Goal: Information Seeking & Learning: Learn about a topic

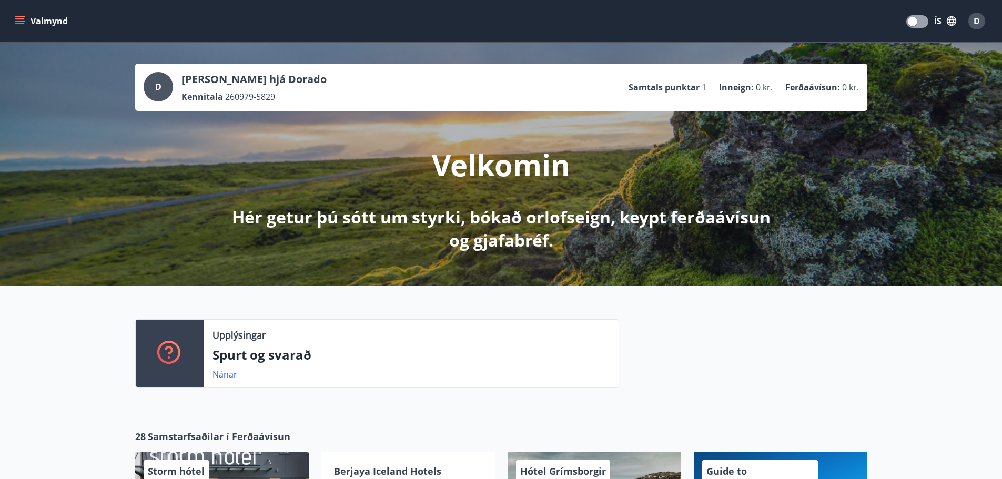
click at [45, 19] on button "Valmynd" at bounding box center [42, 21] width 59 height 19
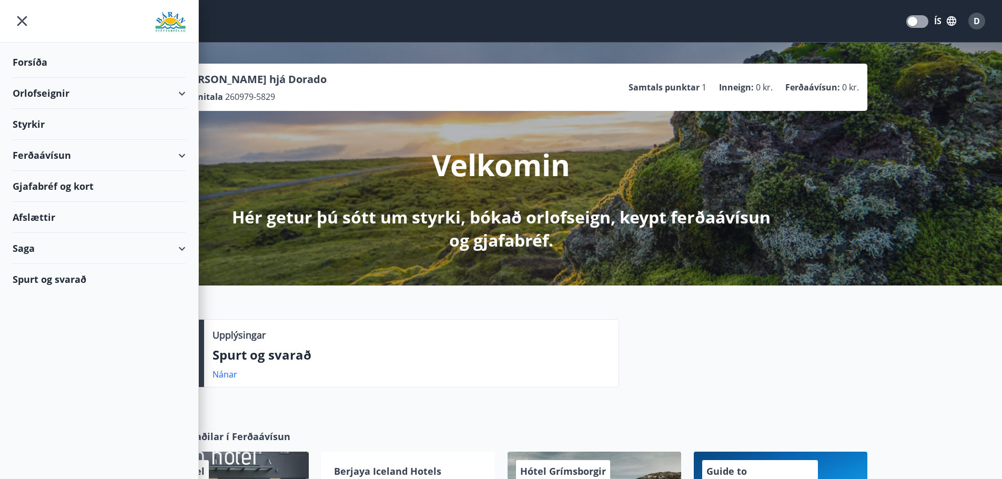
click at [33, 220] on div "Afslættir" at bounding box center [99, 217] width 173 height 31
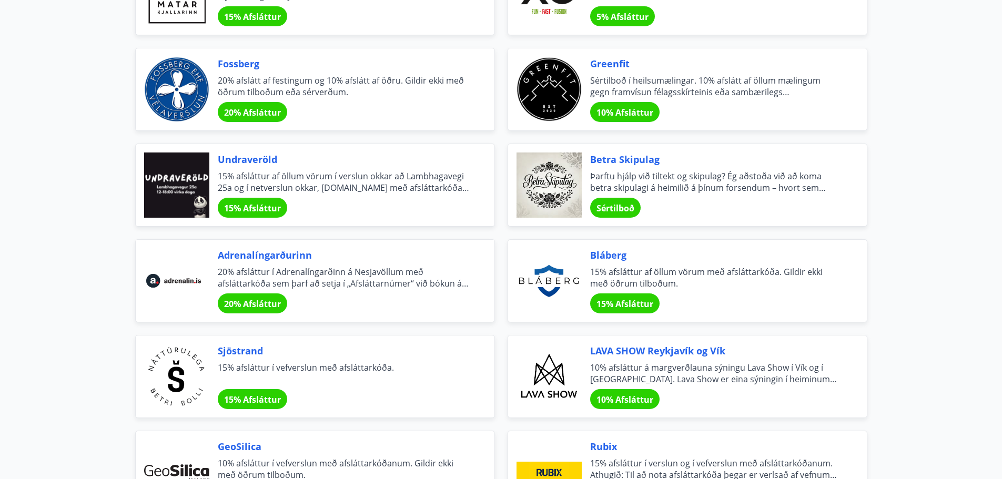
scroll to position [1157, 0]
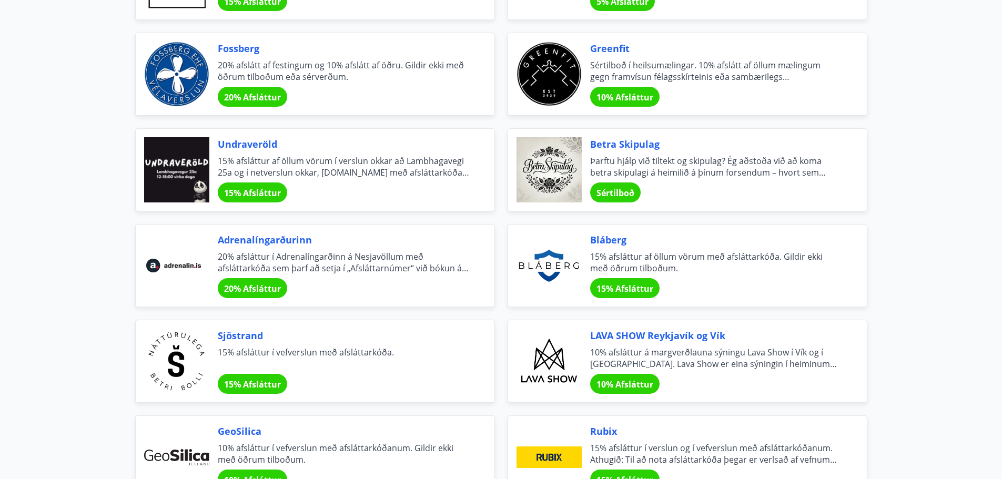
click at [172, 166] on div at bounding box center [176, 169] width 65 height 65
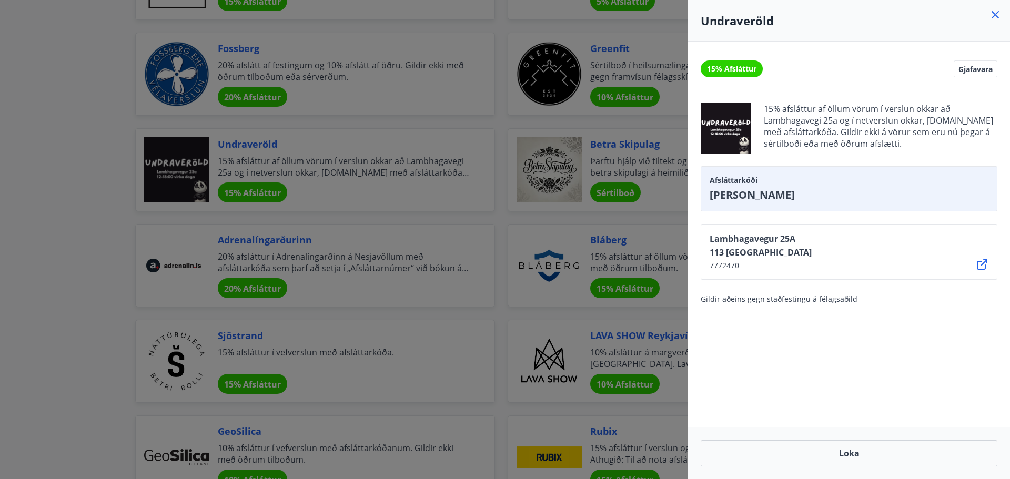
drag, startPoint x: 716, startPoint y: 125, endPoint x: 721, endPoint y: 113, distance: 12.7
click at [721, 113] on div at bounding box center [726, 128] width 51 height 51
drag, startPoint x: 765, startPoint y: 105, endPoint x: 940, endPoint y: 138, distance: 177.9
click at [940, 138] on span "15% afsláttur af öllum vörum í verslun okkar að Lambhagavegi 25a og í netverslu…" at bounding box center [881, 128] width 234 height 51
copy span "15% afsláttur af öllum vörum í verslun okkar að Lambhagavegi 25a og í netverslu…"
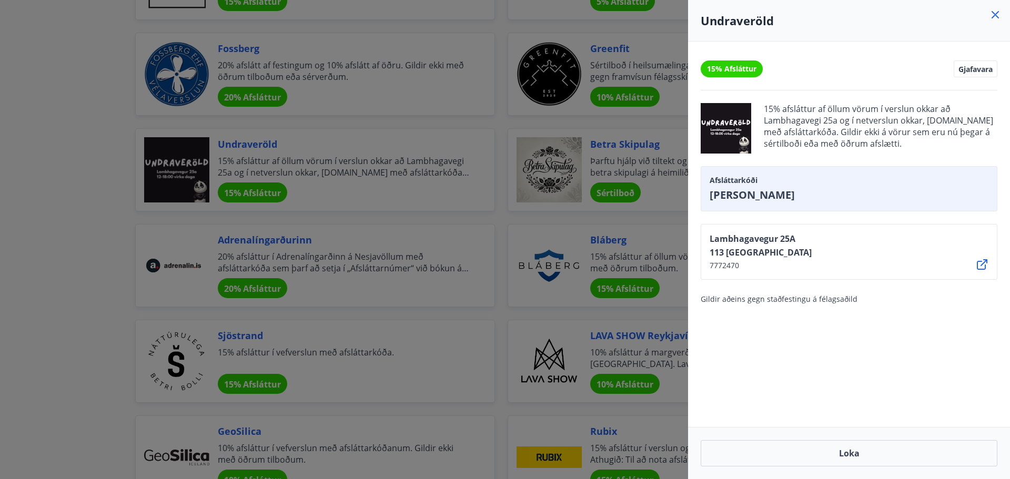
click at [734, 24] on h4 "Undraveröld" at bounding box center [849, 21] width 297 height 16
copy h4 "Undraveröld"
click at [978, 265] on icon at bounding box center [982, 264] width 11 height 11
click at [732, 195] on span "[PERSON_NAME]" at bounding box center [849, 195] width 279 height 15
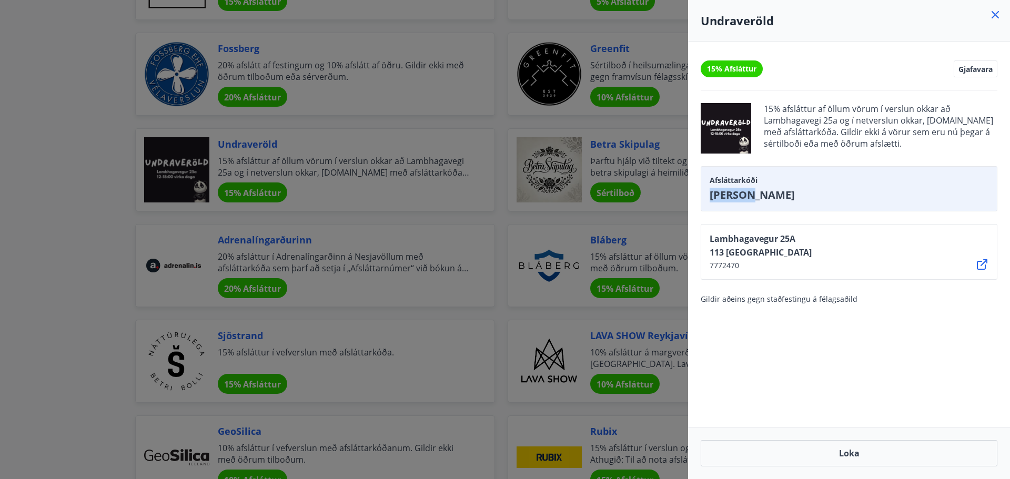
click at [732, 195] on span "[PERSON_NAME]" at bounding box center [849, 195] width 279 height 15
copy span "[PERSON_NAME]"
click at [104, 173] on div at bounding box center [505, 239] width 1010 height 479
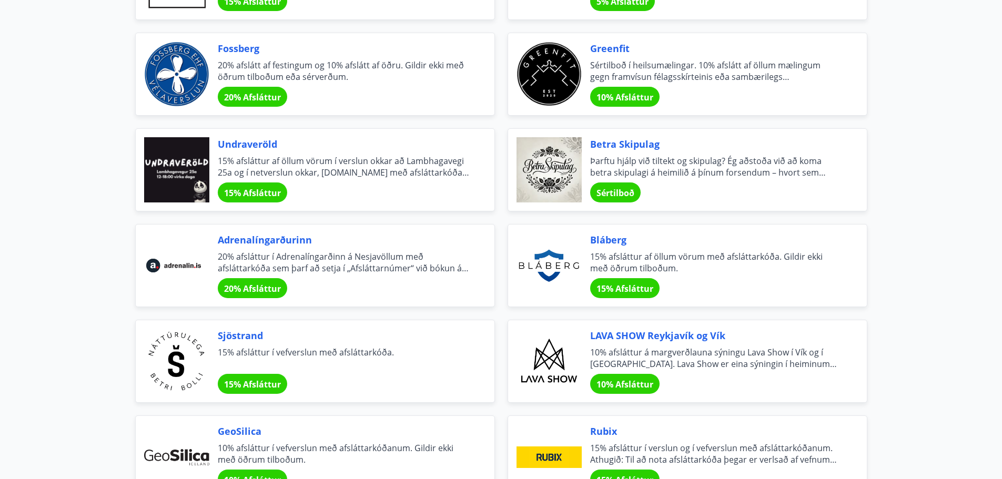
drag, startPoint x: 181, startPoint y: 167, endPoint x: 87, endPoint y: 237, distance: 116.9
click at [717, 65] on span "Sértilboð í heilsumælingar. 10% afslátt af öllum mælingum gegn framvísun félags…" at bounding box center [715, 70] width 251 height 23
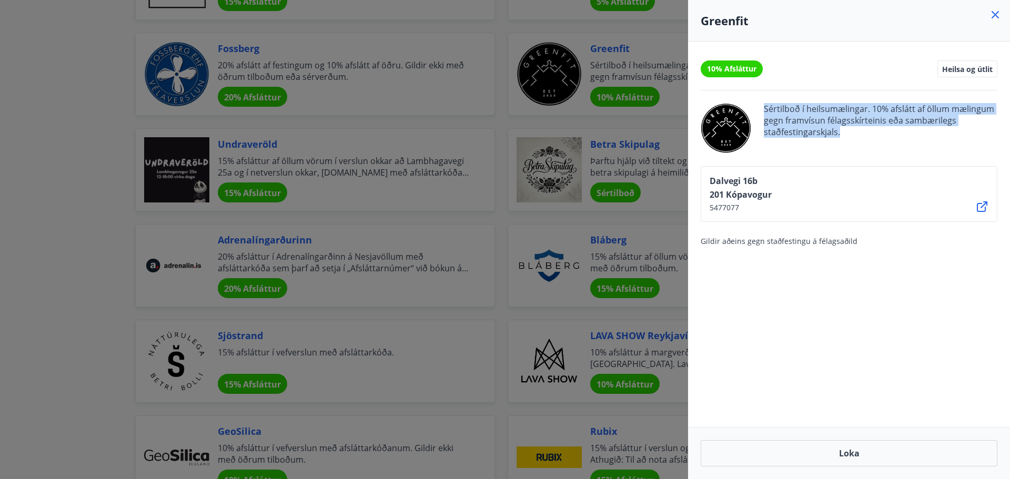
drag, startPoint x: 764, startPoint y: 107, endPoint x: 850, endPoint y: 129, distance: 88.4
click at [850, 129] on span "Sértilboð í heilsumælingar. 10% afslátt af öllum mælingum gegn framvísun félags…" at bounding box center [881, 128] width 234 height 51
copy span "Sértilboð í heilsumælingar. 10% afslátt af öllum mælingum gegn framvísun félags…"
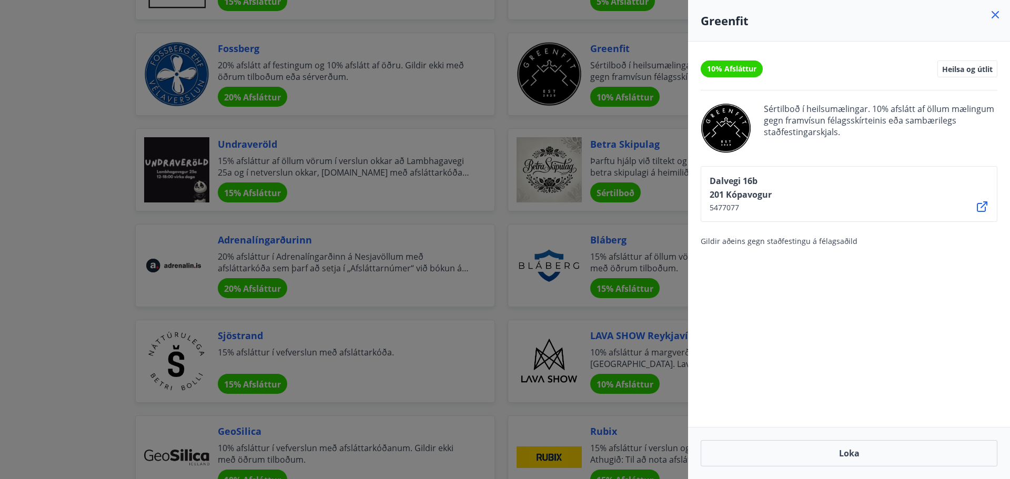
click at [767, 26] on h4 "Greenfit" at bounding box center [849, 21] width 297 height 16
drag, startPoint x: 754, startPoint y: 21, endPoint x: 695, endPoint y: 19, distance: 58.9
click at [695, 19] on div "Greenfit" at bounding box center [849, 21] width 322 height 42
copy h4 "Greenfit"
click at [981, 204] on icon at bounding box center [982, 206] width 11 height 11
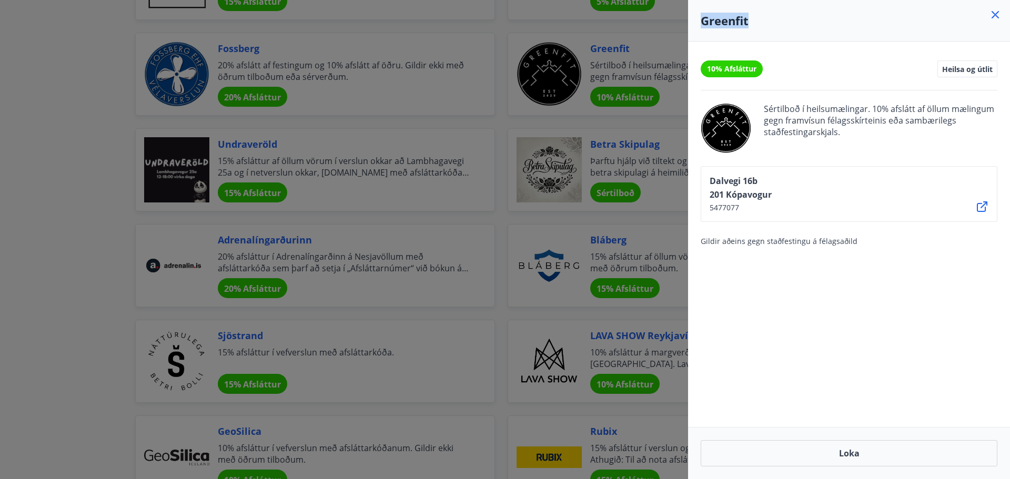
click at [993, 16] on icon at bounding box center [995, 14] width 7 height 7
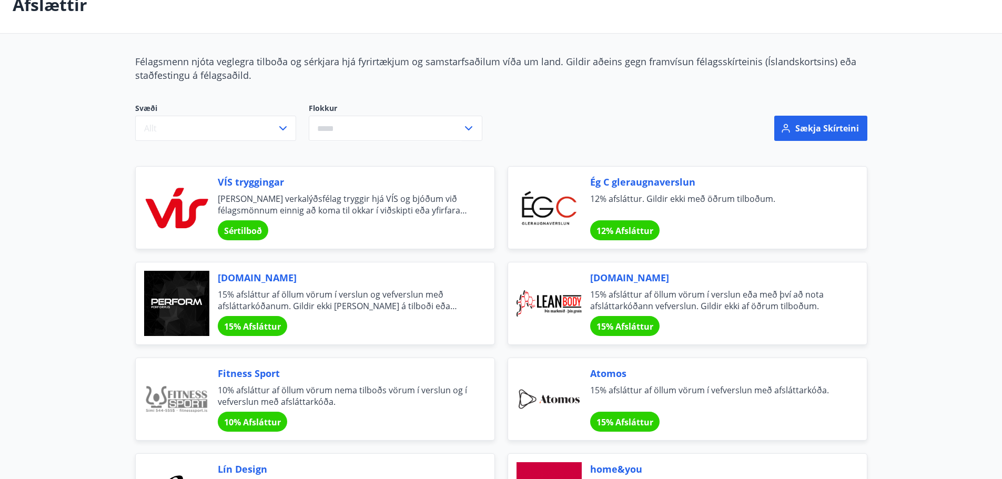
scroll to position [0, 0]
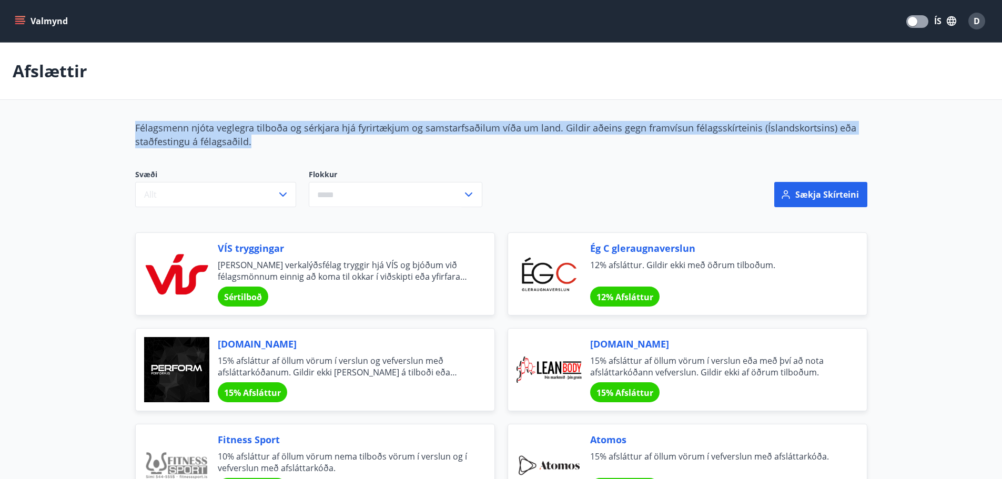
drag, startPoint x: 135, startPoint y: 124, endPoint x: 267, endPoint y: 137, distance: 132.2
click at [267, 137] on div "Félagsmenn njóta veglegra tilboða og sérkjara hjá fyrirtækjum og samstarfsaðilu…" at bounding box center [501, 134] width 732 height 27
copy span "Félagsmenn njóta veglegra tilboða og sérkjara hjá fyrirtækjum og samstarfsaðilu…"
